Goal: Communication & Community: Connect with others

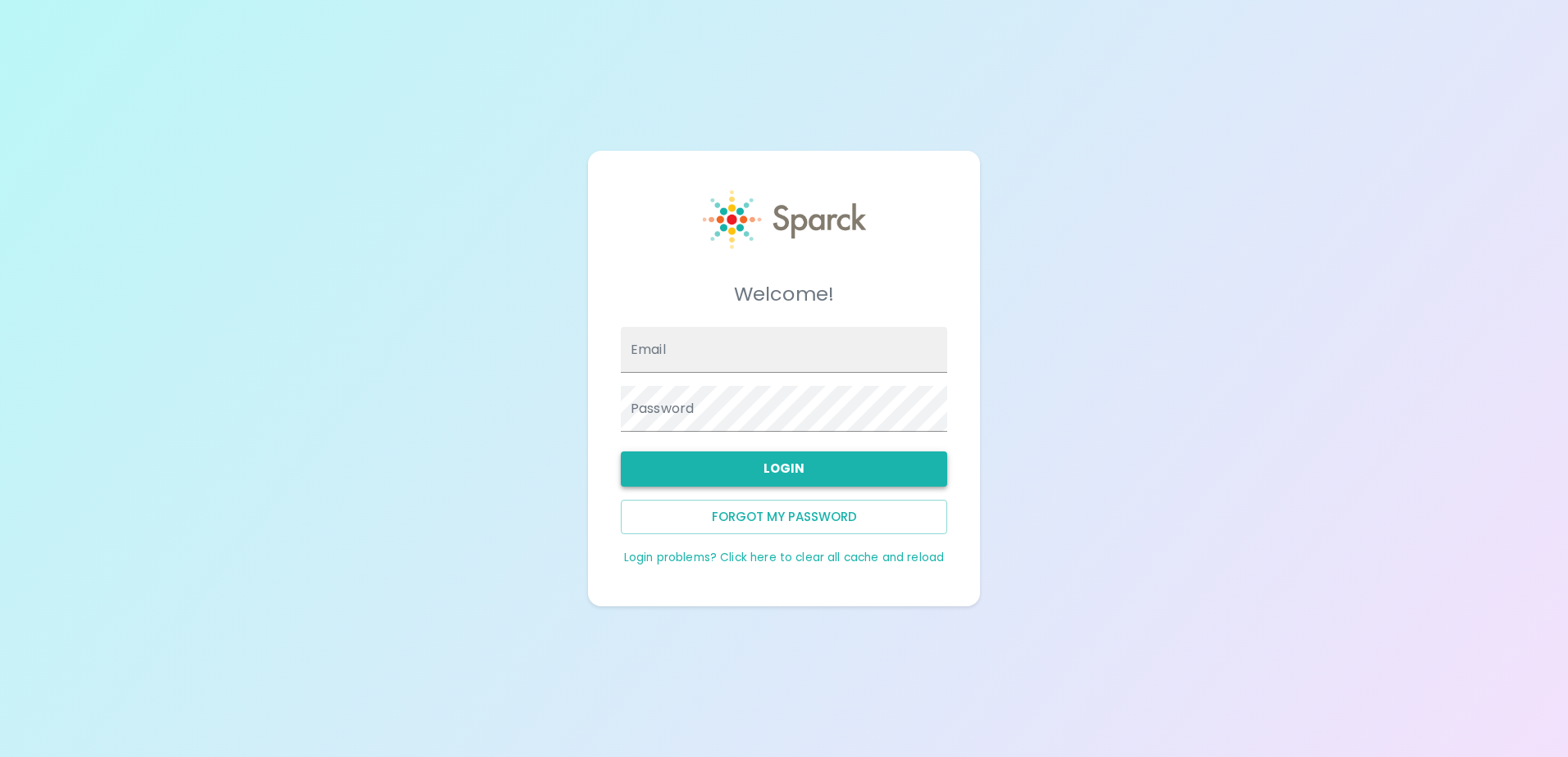
type input "[EMAIL_ADDRESS][DOMAIN_NAME]"
click at [778, 473] on button "Login" at bounding box center [784, 468] width 326 height 35
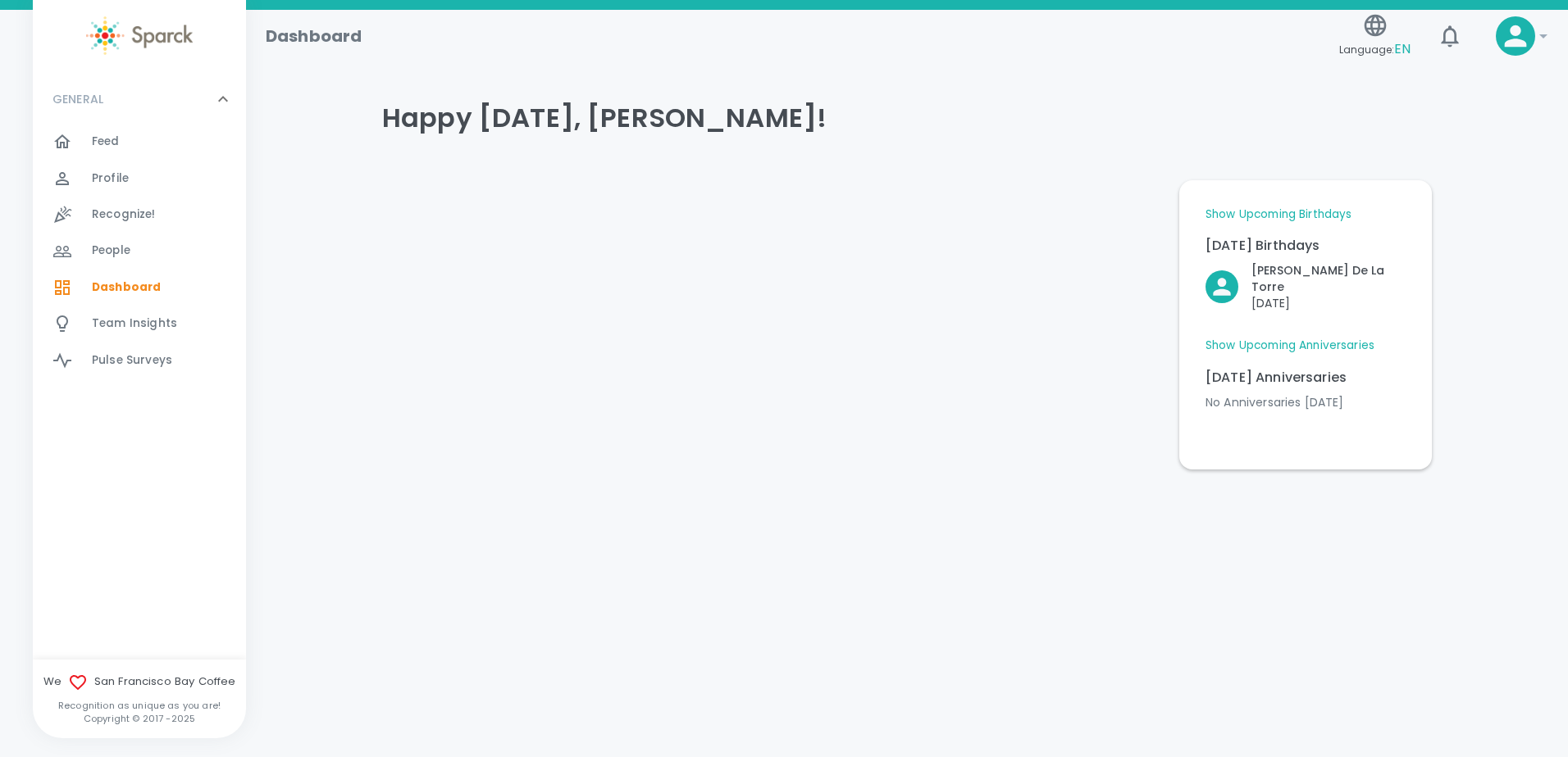
click at [1331, 337] on link "Show Upcoming Anniversaries" at bounding box center [1290, 345] width 169 height 17
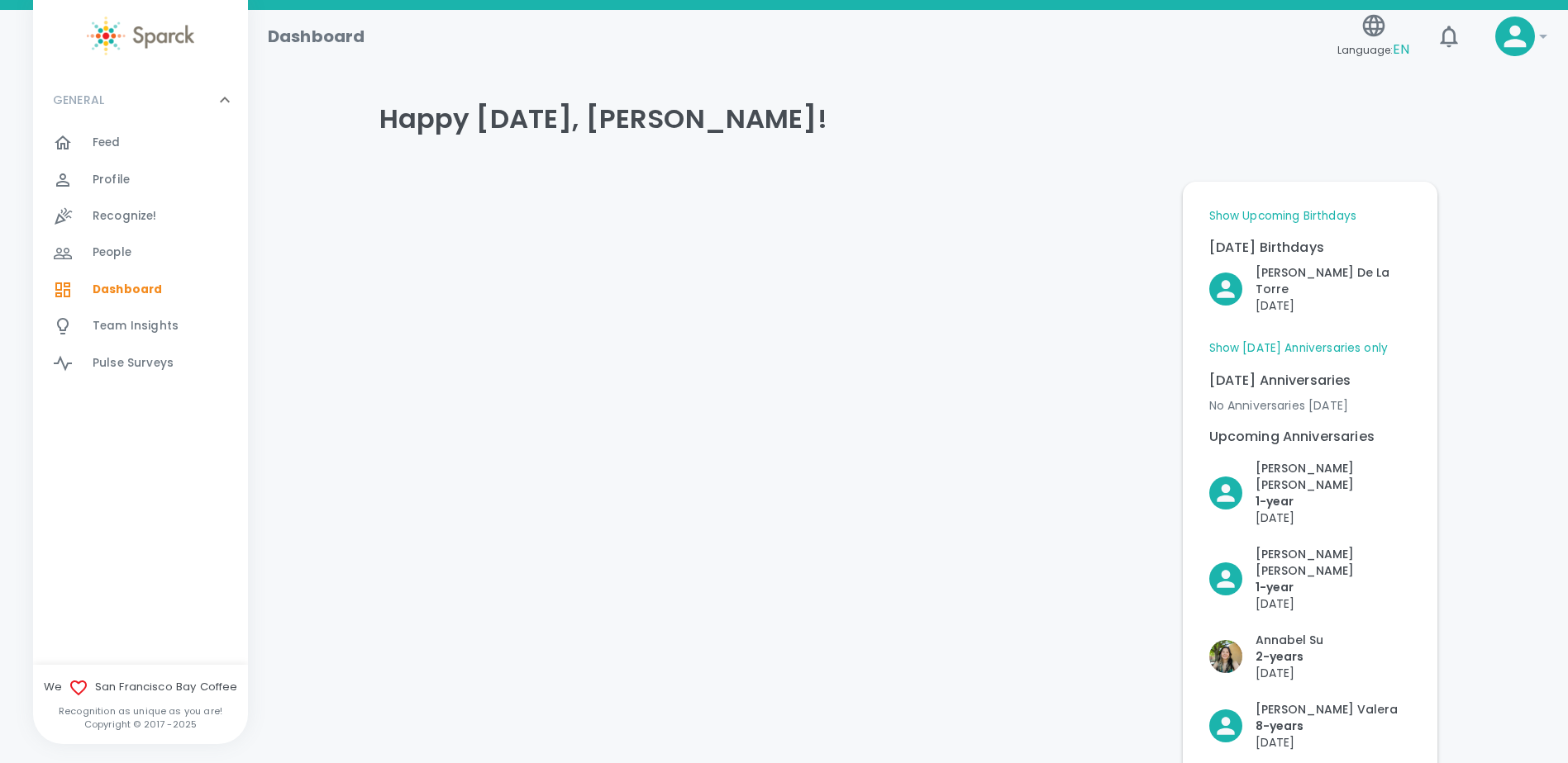
click at [1321, 220] on link "Show Upcoming Birthdays" at bounding box center [1282, 216] width 147 height 17
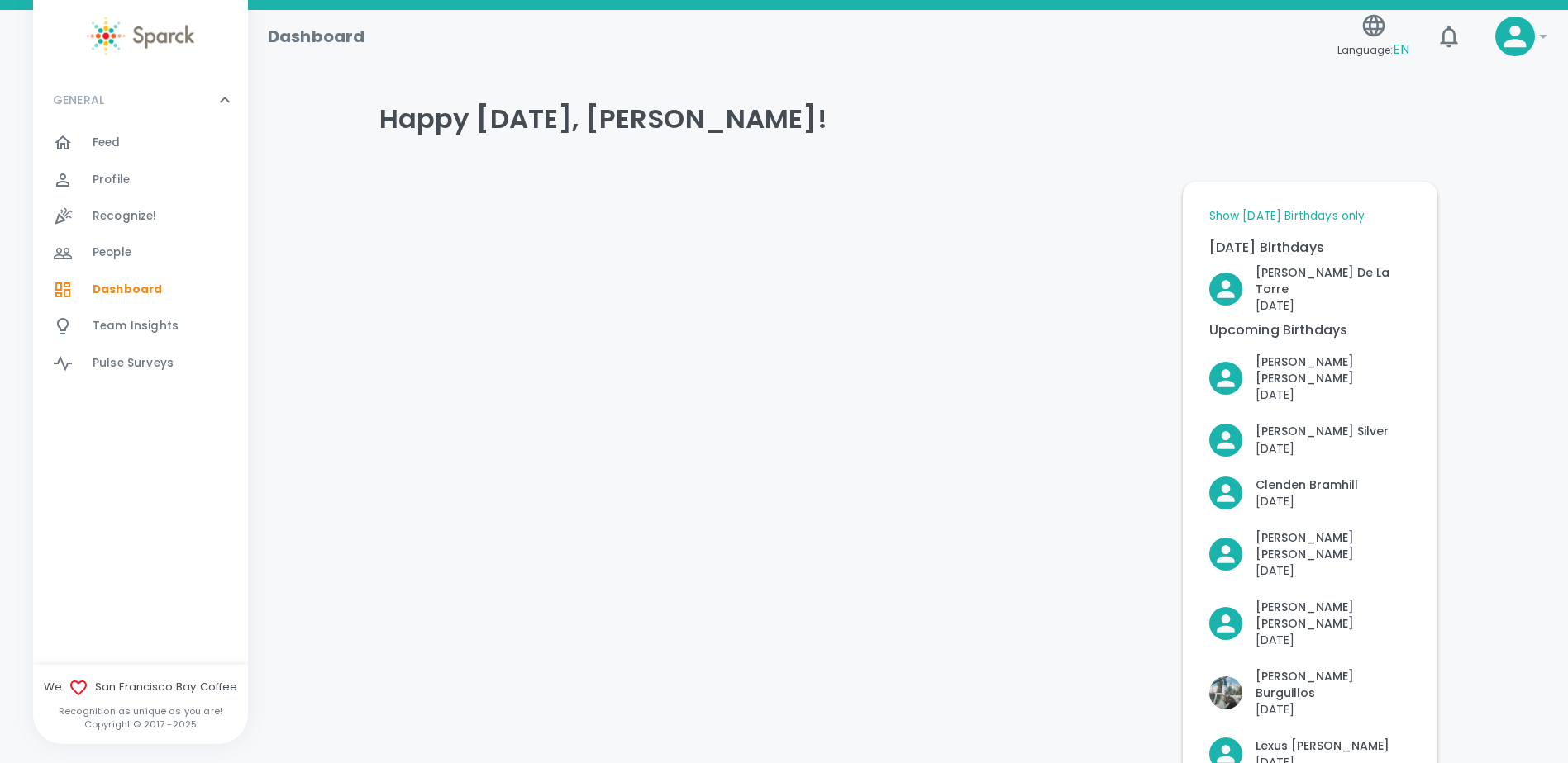
click at [90, 150] on div at bounding box center [72, 143] width 39 height 20
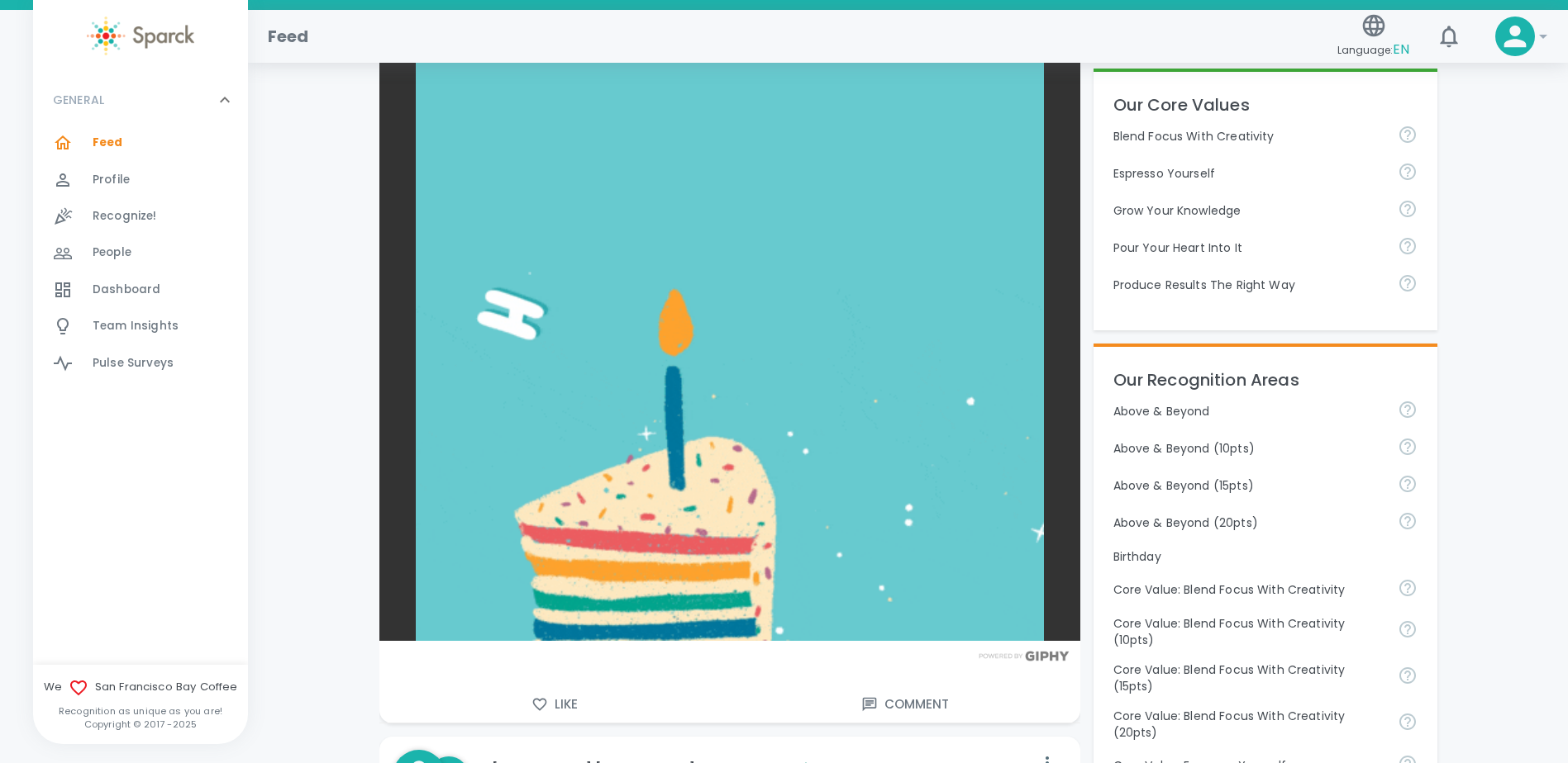
scroll to position [578, 0]
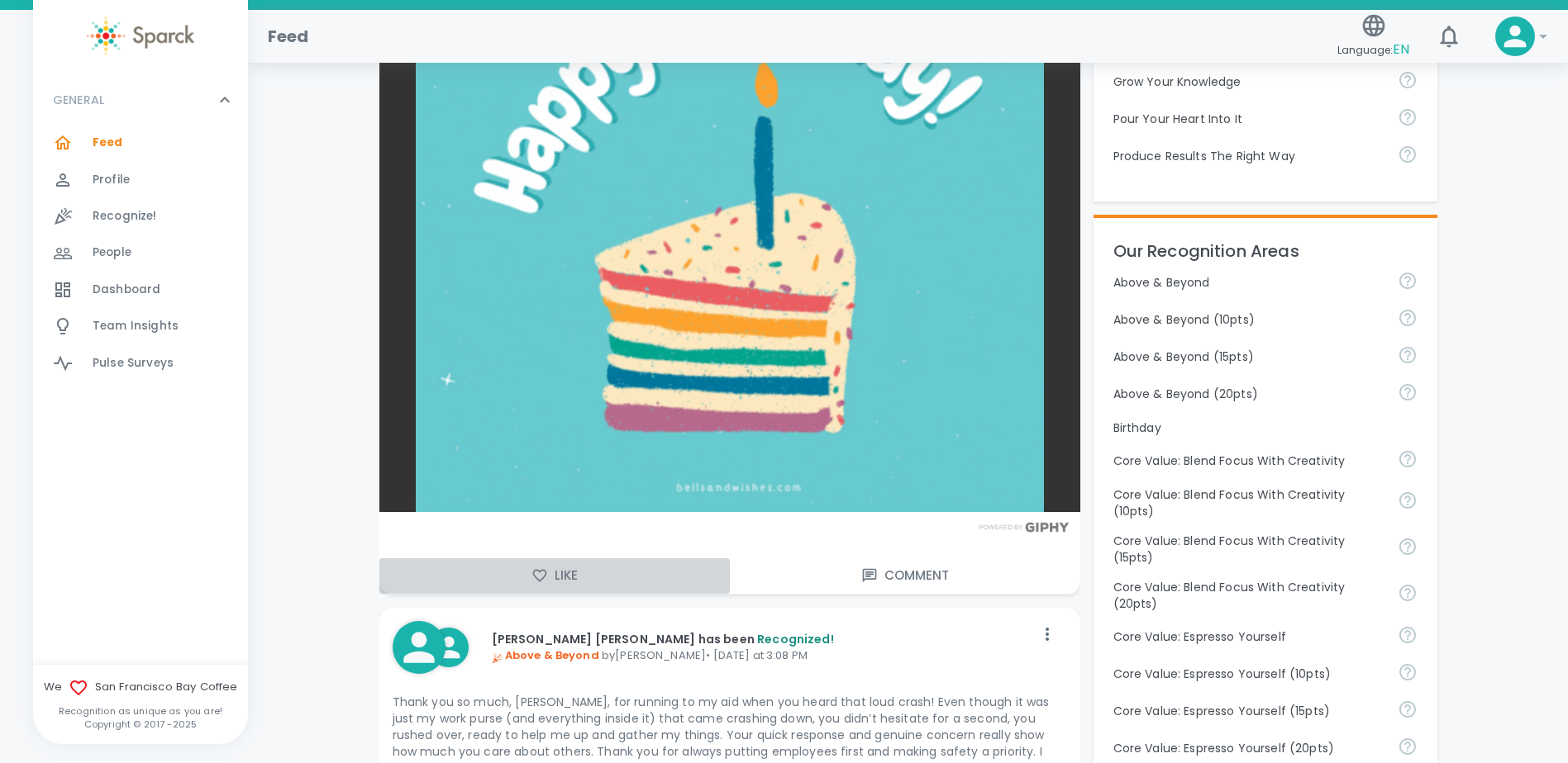
click at [529, 583] on button "Like" at bounding box center [555, 576] width 351 height 35
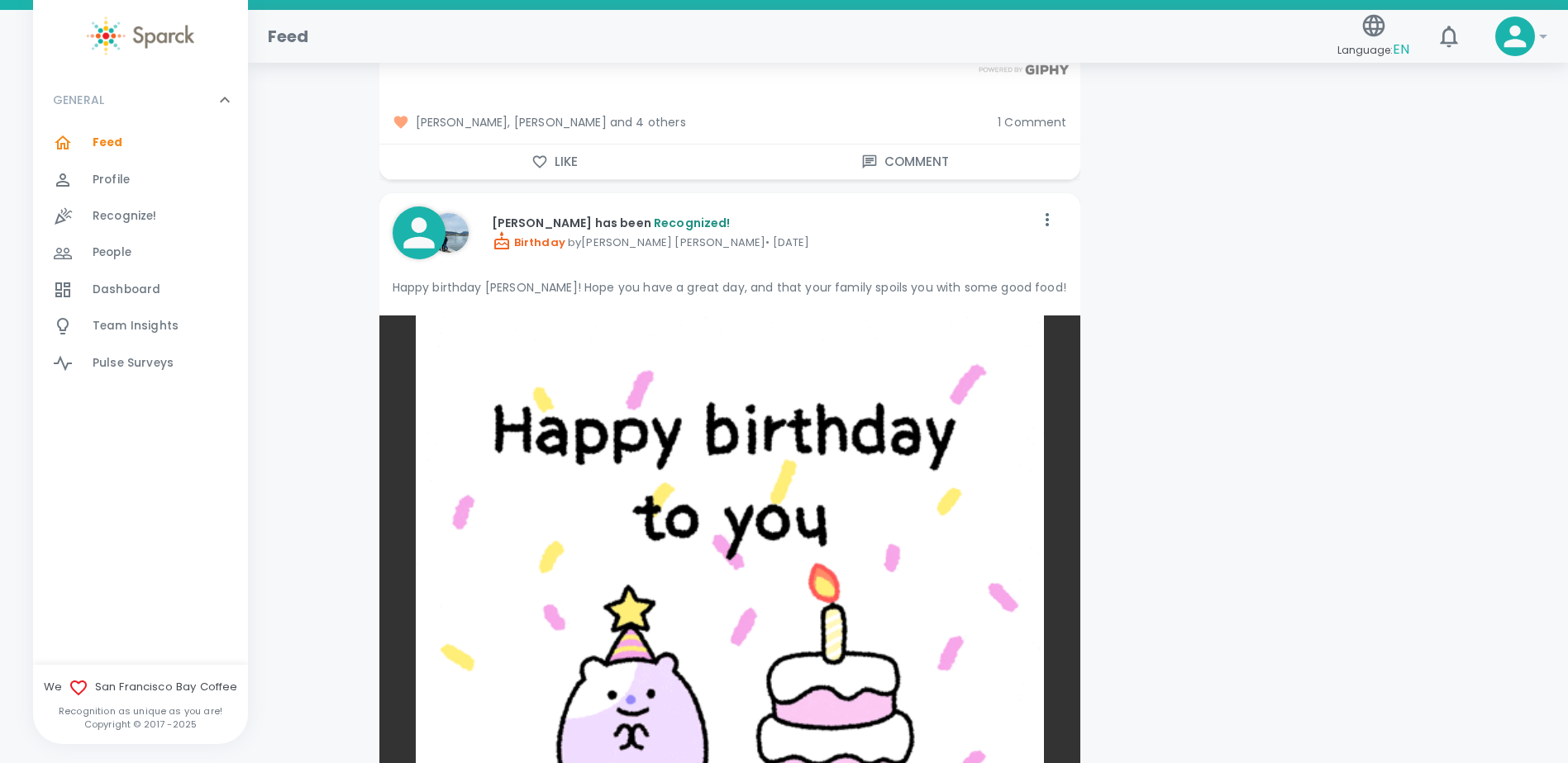
scroll to position [2809, 0]
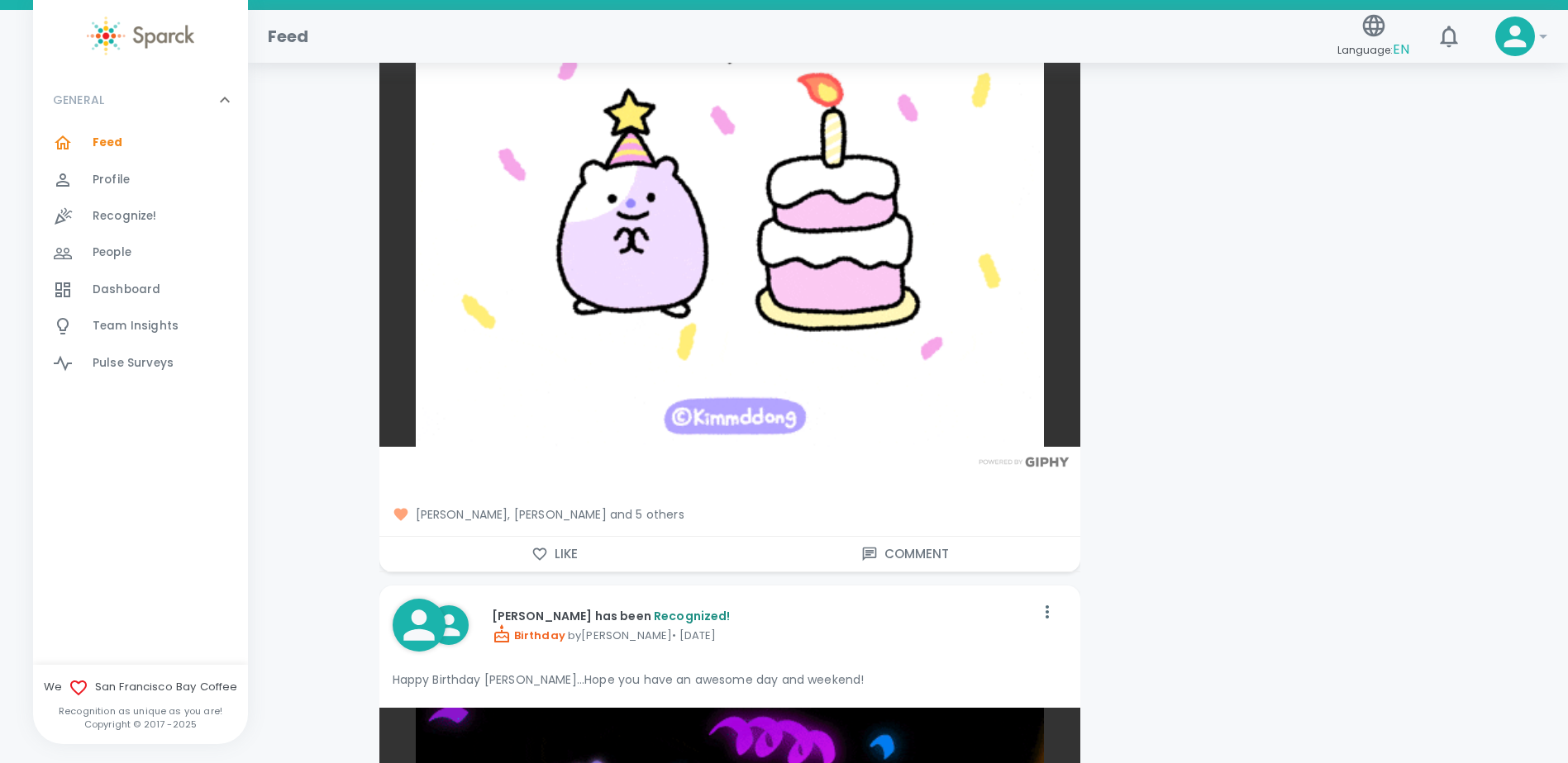
click at [585, 537] on button "Like" at bounding box center [555, 554] width 351 height 35
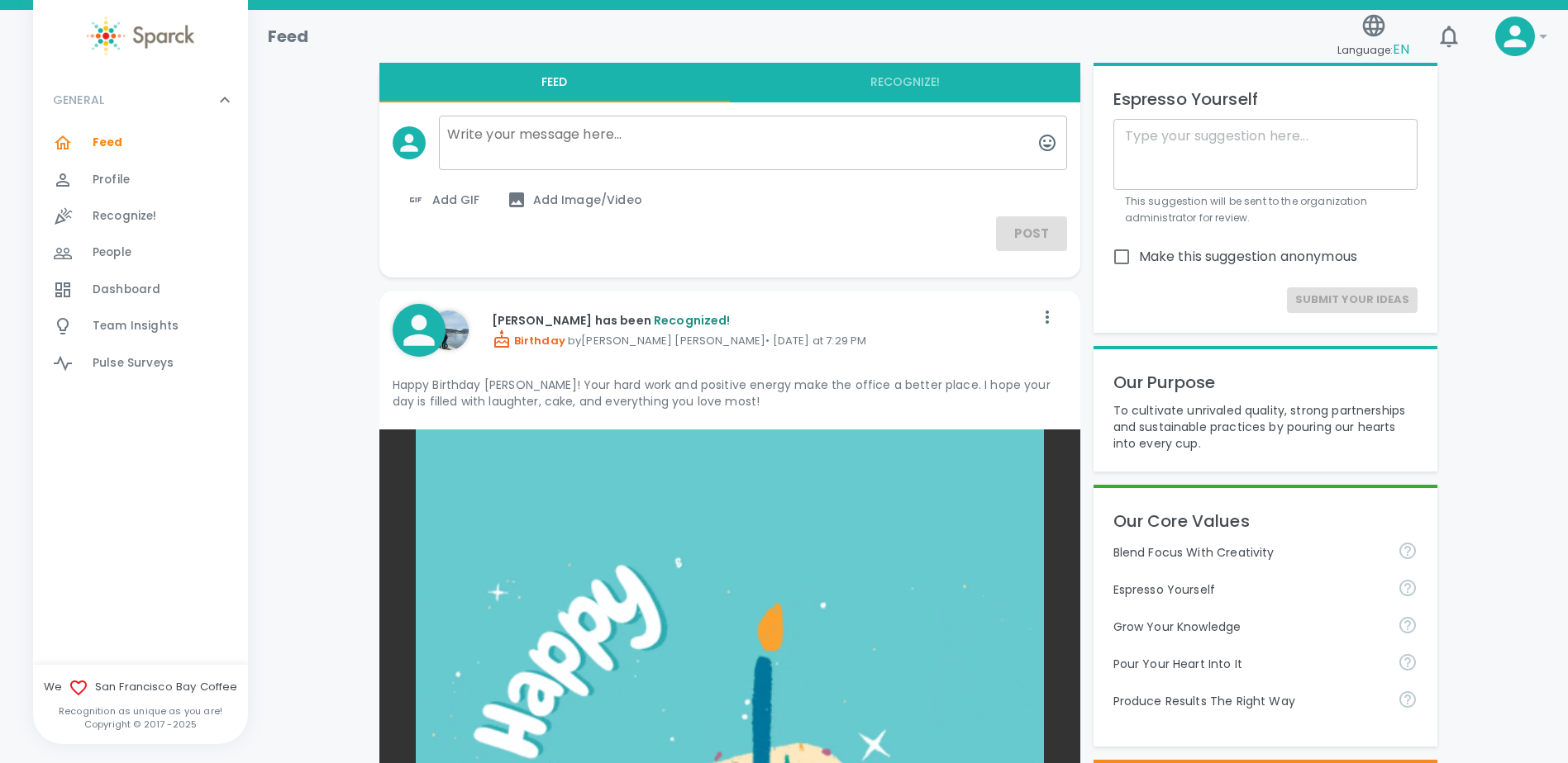
scroll to position [0, 0]
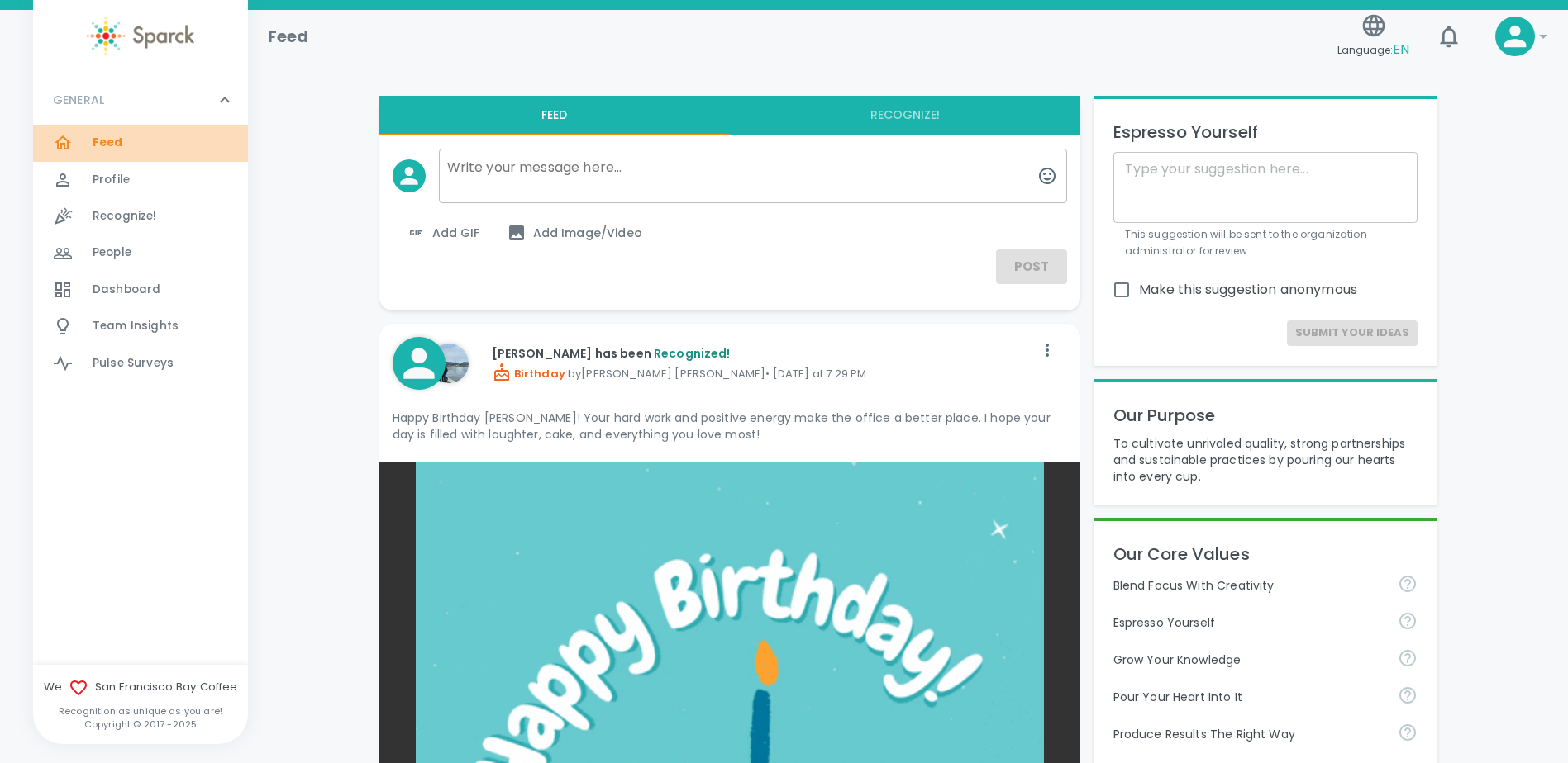
click at [101, 150] on span "Feed" at bounding box center [108, 143] width 30 height 17
